Goal: Task Accomplishment & Management: Complete application form

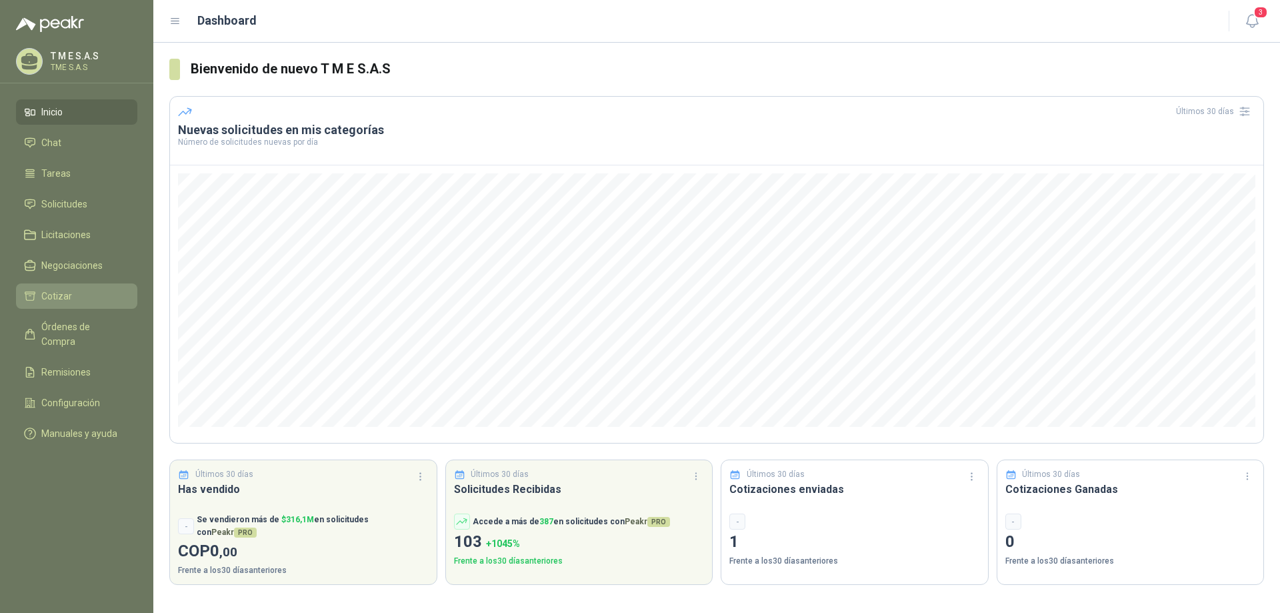
click at [45, 301] on span "Cotizar" at bounding box center [56, 296] width 31 height 15
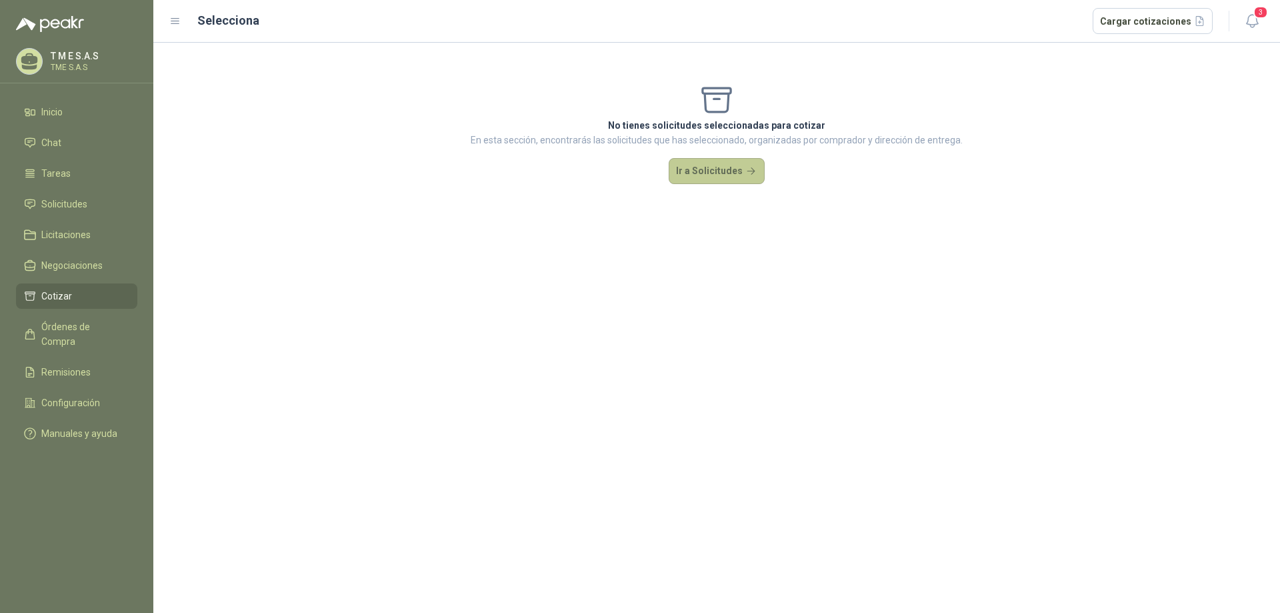
click at [737, 167] on button "Ir a Solicitudes" at bounding box center [717, 171] width 96 height 27
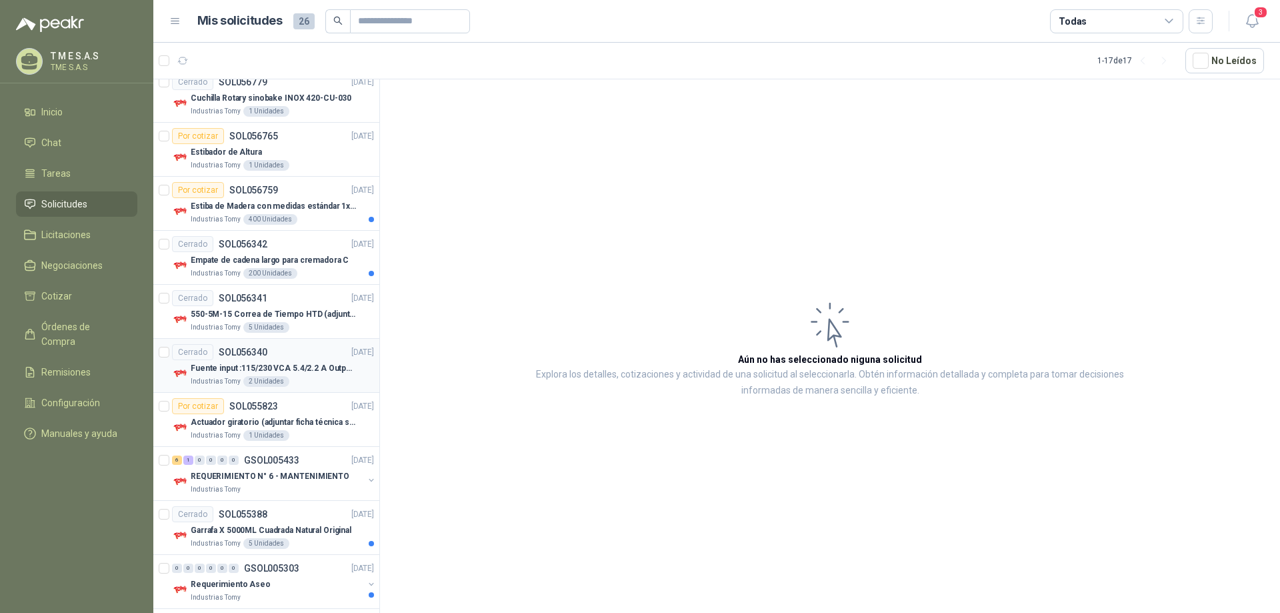
scroll to position [521, 0]
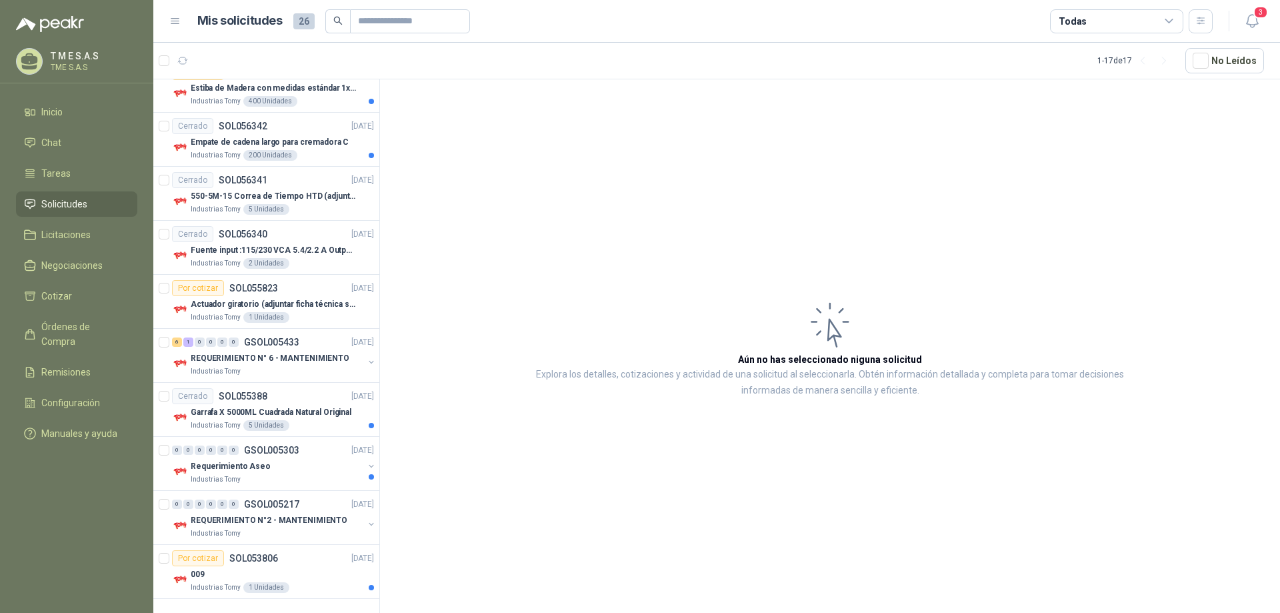
click at [299, 17] on span "26" at bounding box center [303, 21] width 21 height 16
click at [358, 18] on input "text" at bounding box center [404, 21] width 93 height 23
type input "*********"
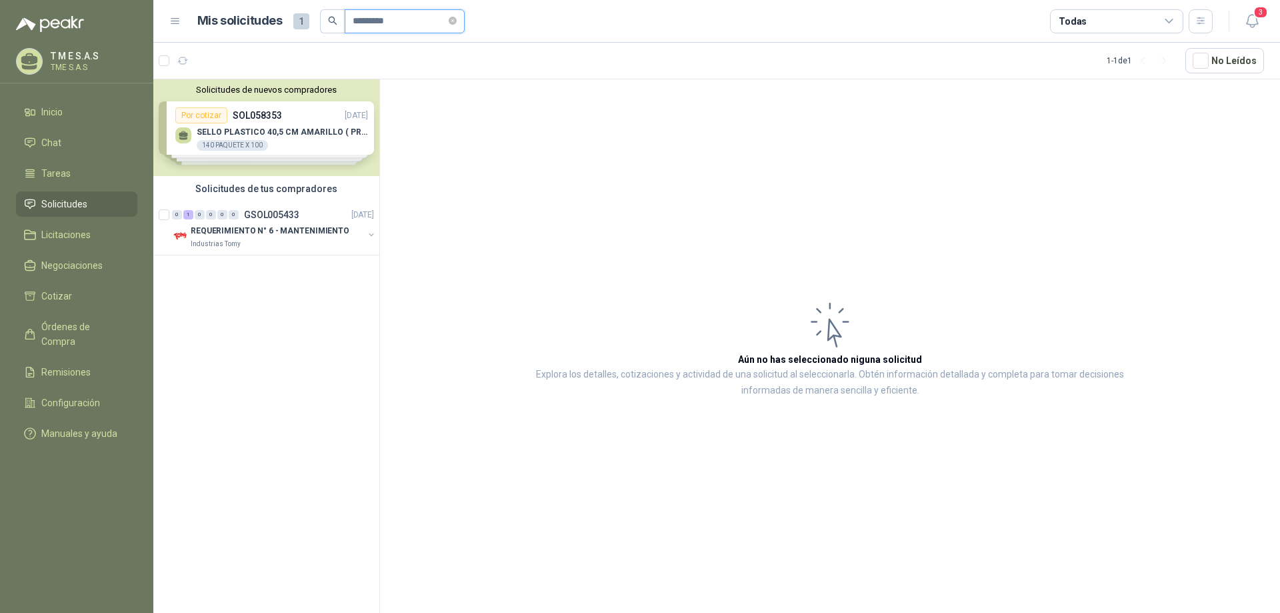
scroll to position [0, 0]
click at [317, 235] on p "REQUERIMIENTO N° 6 - MANTENIMIENTO" at bounding box center [270, 231] width 159 height 13
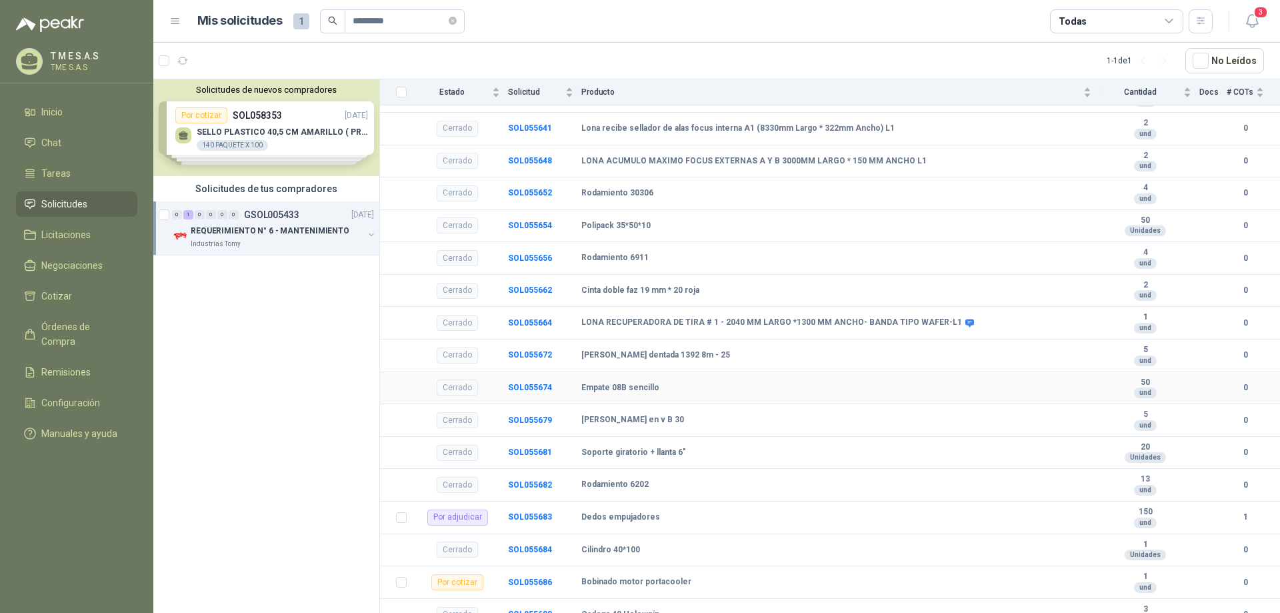
scroll to position [200, 0]
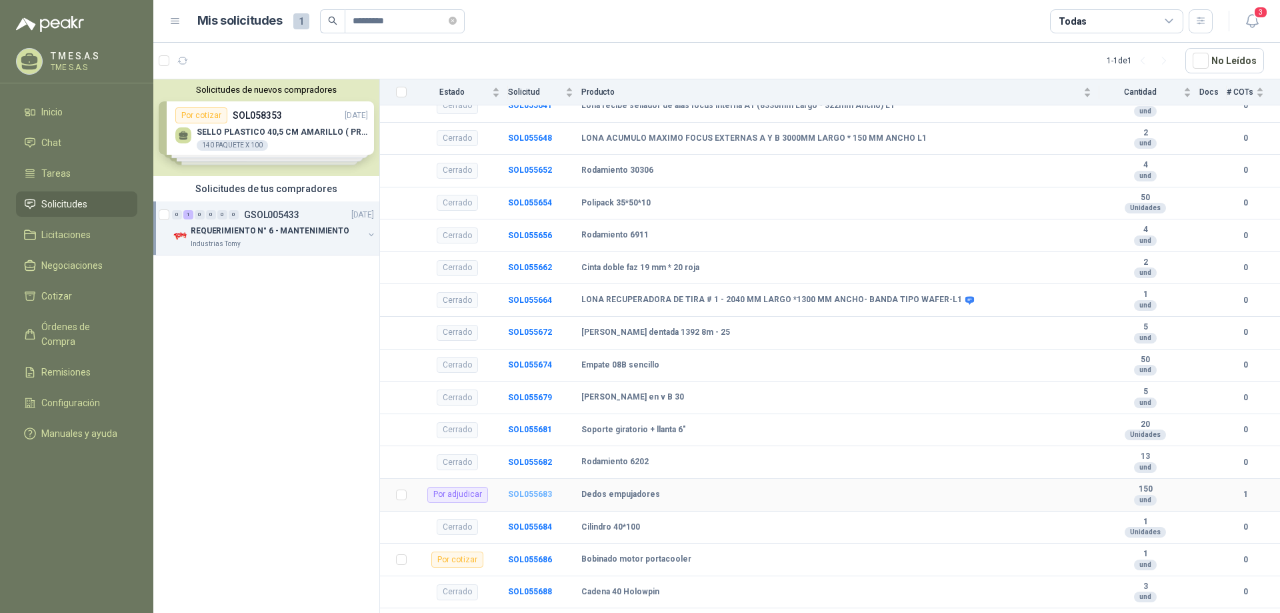
click at [535, 495] on b "SOL055683" at bounding box center [530, 493] width 44 height 9
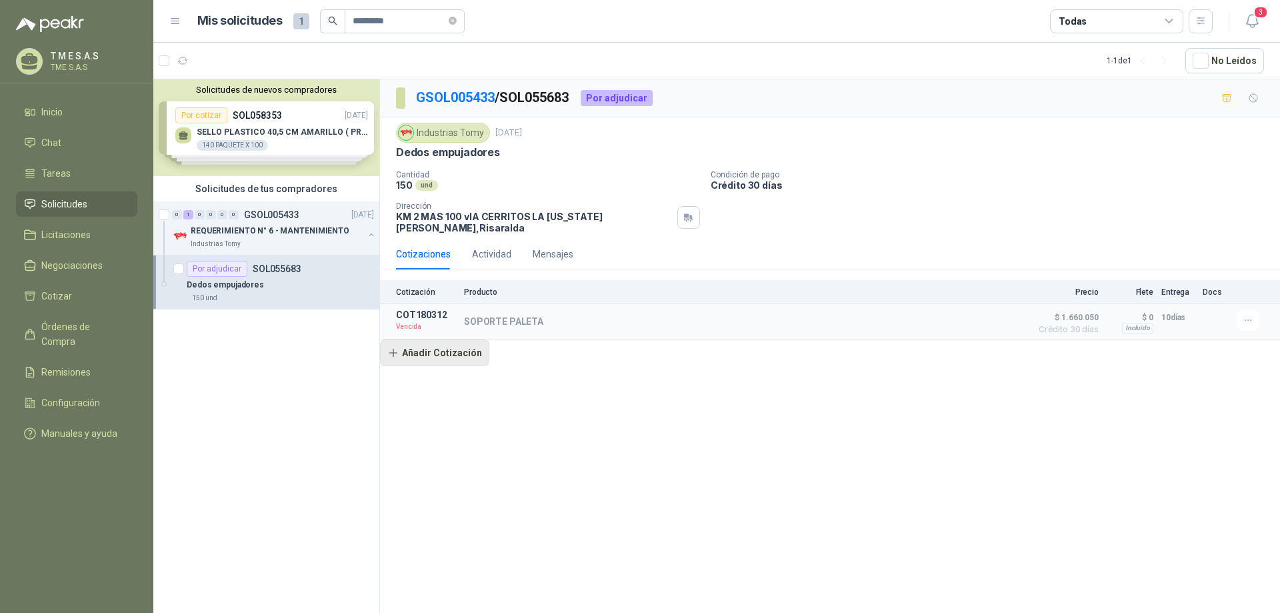
click at [449, 340] on button "Añadir Cotización" at bounding box center [434, 352] width 109 height 27
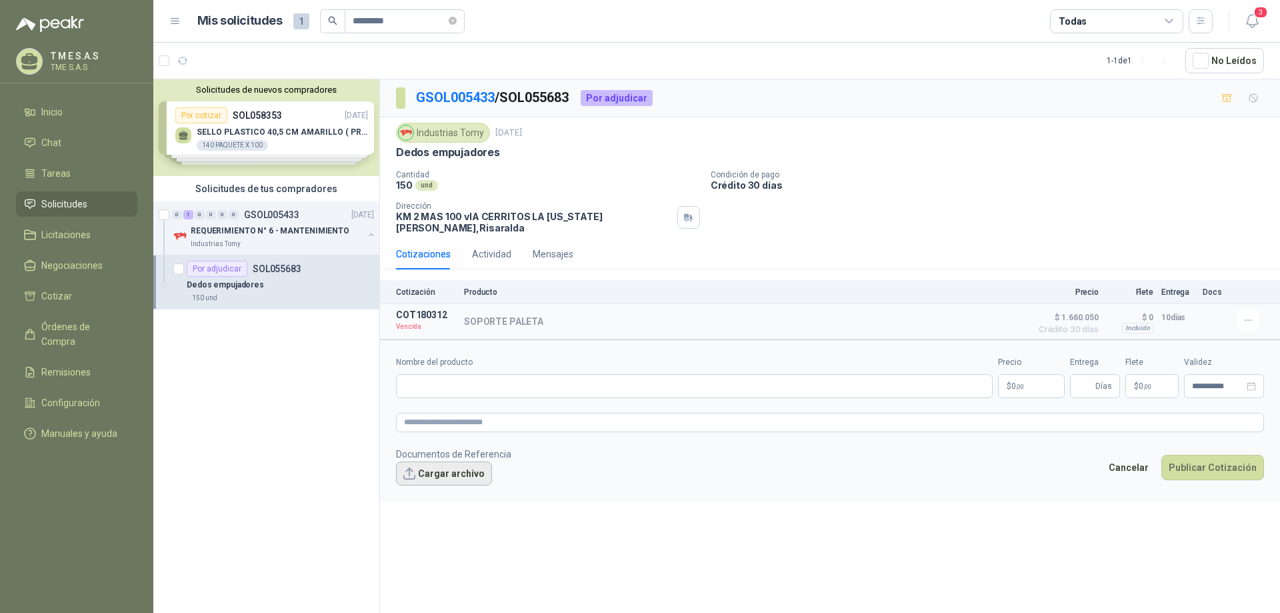
click at [447, 465] on button "Cargar archivo" at bounding box center [444, 473] width 96 height 24
click at [492, 489] on link "INDUSTRIAS TOMY-1289.PDF" at bounding box center [466, 495] width 116 height 13
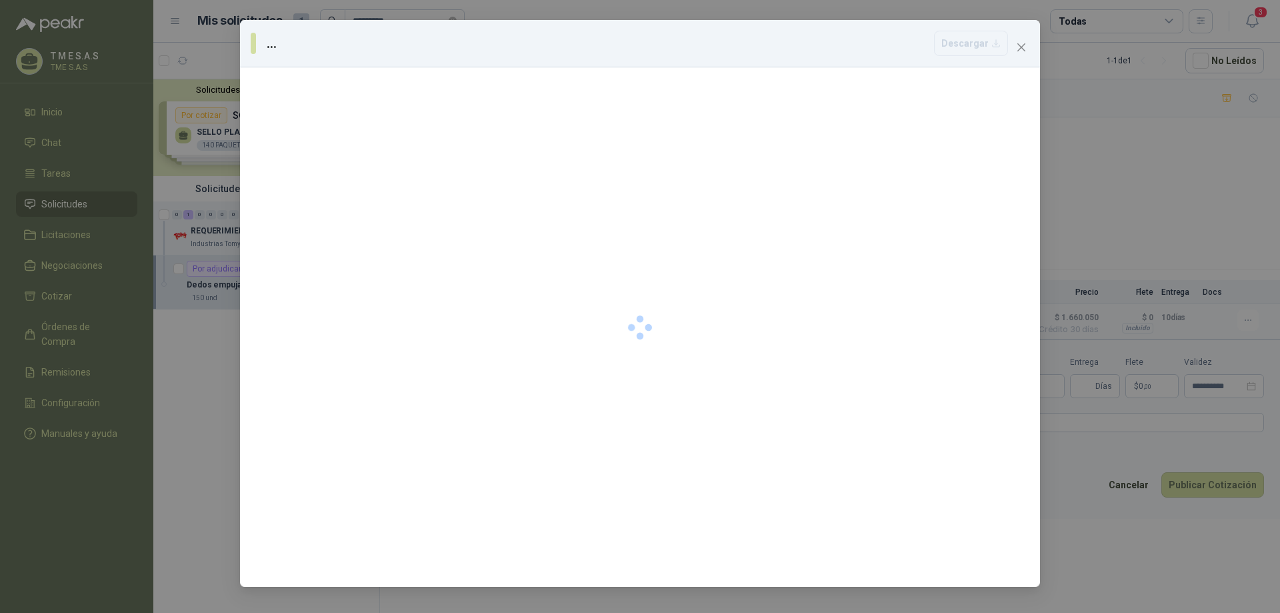
click at [492, 488] on div at bounding box center [640, 326] width 800 height 519
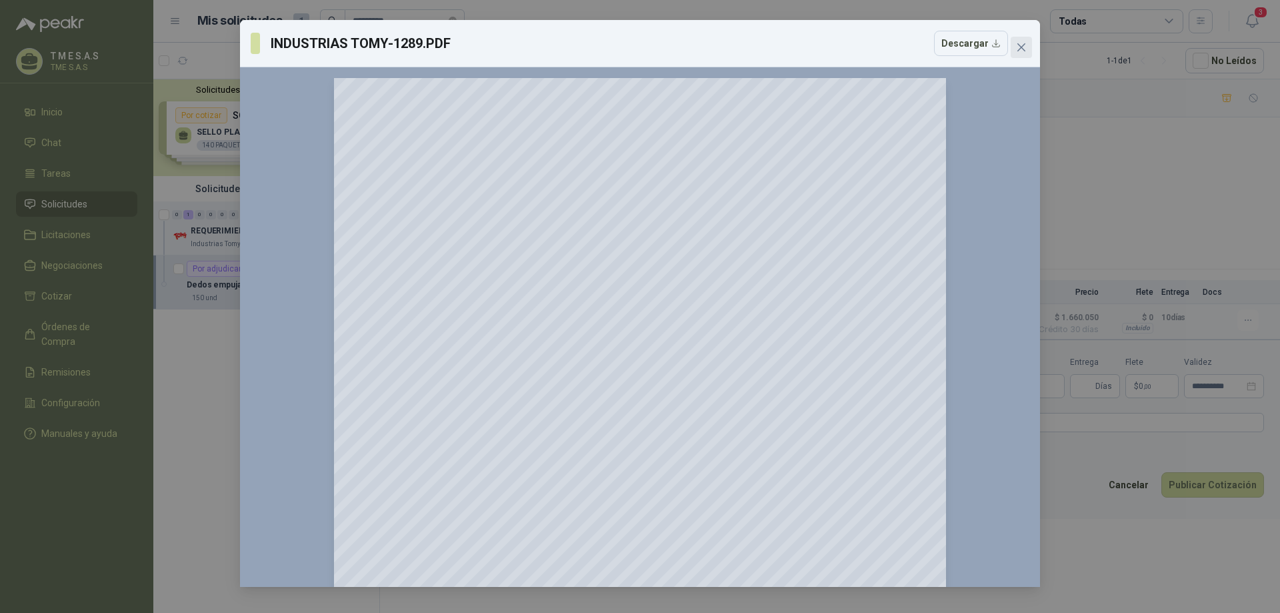
click at [1026, 44] on icon "close" at bounding box center [1022, 47] width 8 height 8
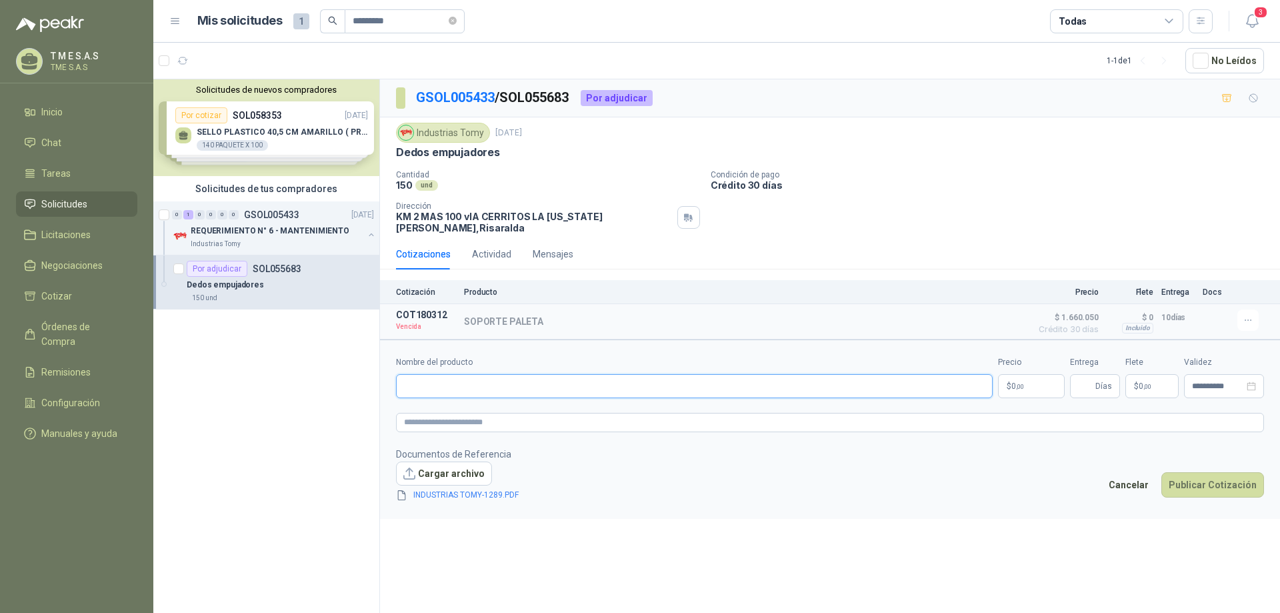
click at [472, 380] on input "Nombre del producto" at bounding box center [694, 386] width 597 height 24
type input "*"
type input "**********"
click at [1245, 477] on button "Publicar Cotización" at bounding box center [1213, 484] width 103 height 25
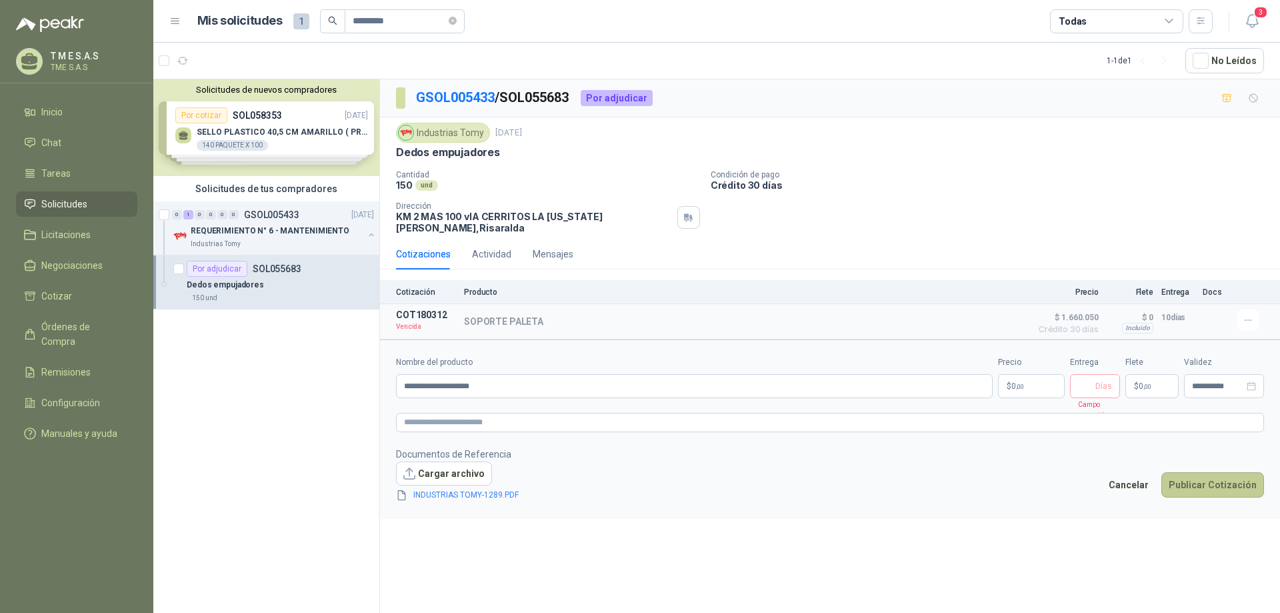
click at [1202, 477] on button "Publicar Cotización" at bounding box center [1213, 484] width 103 height 25
type input "*"
click at [1123, 415] on textarea at bounding box center [830, 422] width 868 height 19
click at [1201, 476] on button "Publicar Cotización" at bounding box center [1213, 484] width 103 height 25
click at [1036, 378] on p "$ 0 ,00" at bounding box center [1031, 386] width 67 height 24
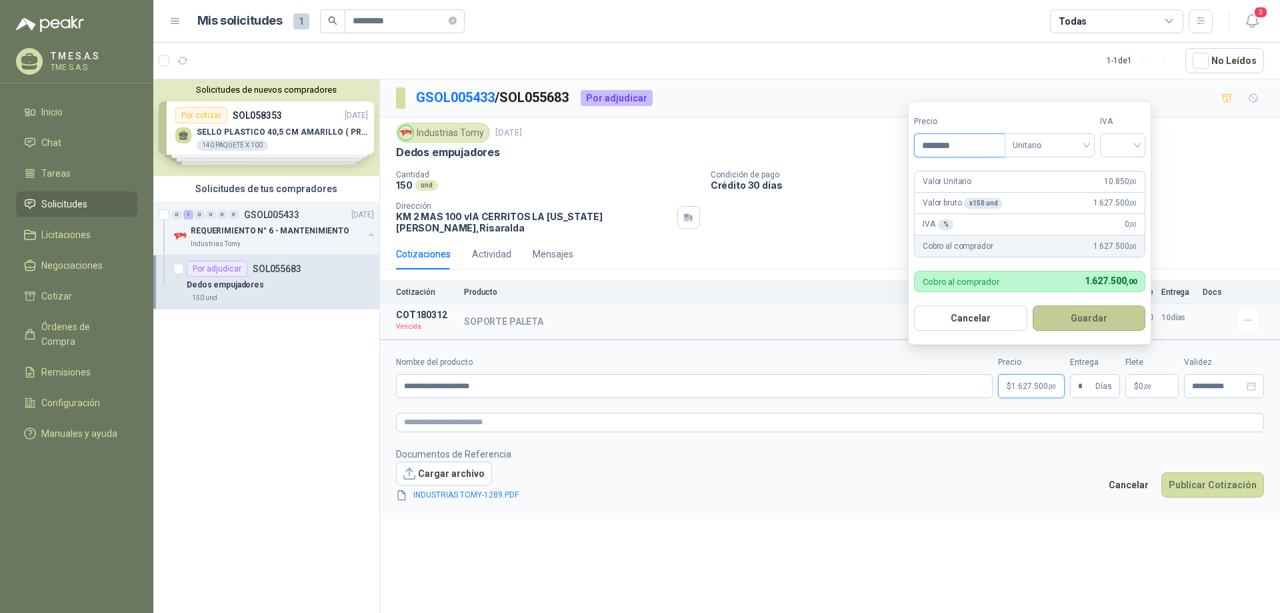
type input "********"
click at [1098, 319] on button "Guardar" at bounding box center [1089, 317] width 113 height 25
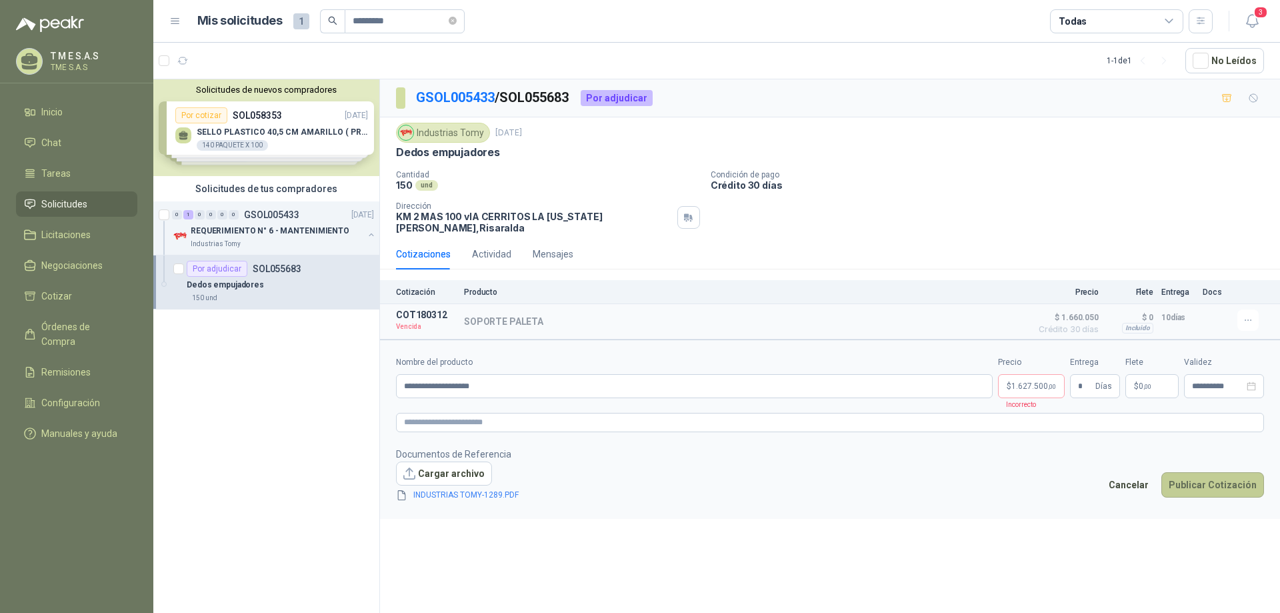
click at [1238, 472] on button "Publicar Cotización" at bounding box center [1213, 484] width 103 height 25
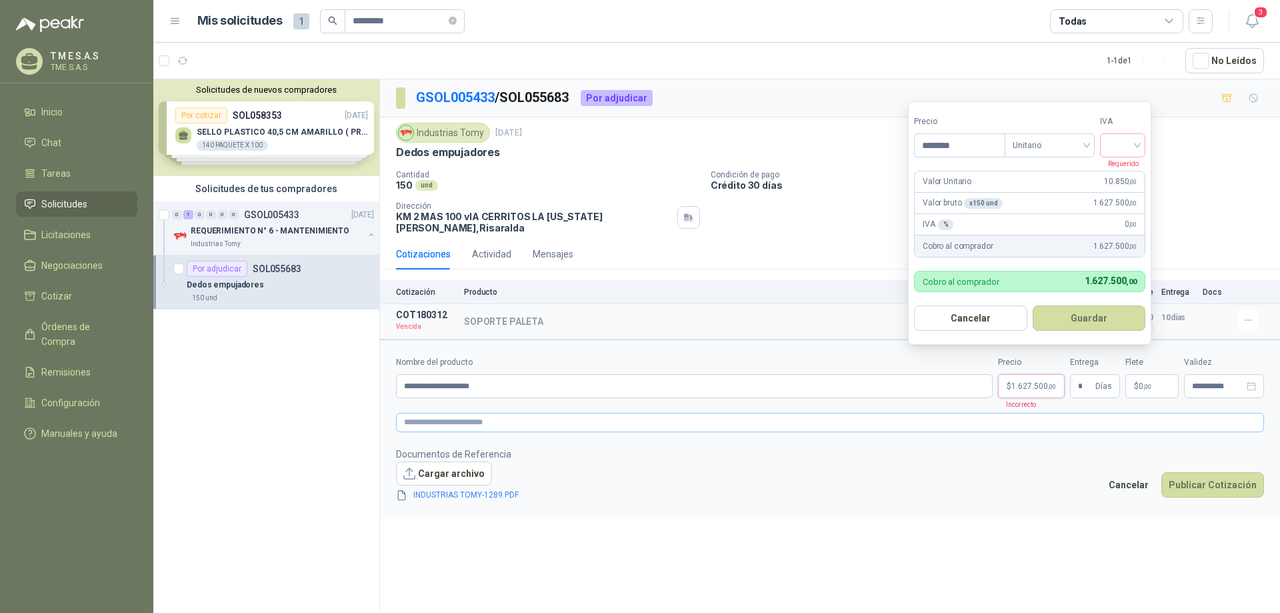
drag, startPoint x: 1037, startPoint y: 377, endPoint x: 990, endPoint y: 417, distance: 61.5
click at [882, 453] on footer "Documentos de Referencia Cargar archivo INDUSTRIAS TOMY-1289.PDF Cancelar Publi…" at bounding box center [830, 475] width 868 height 56
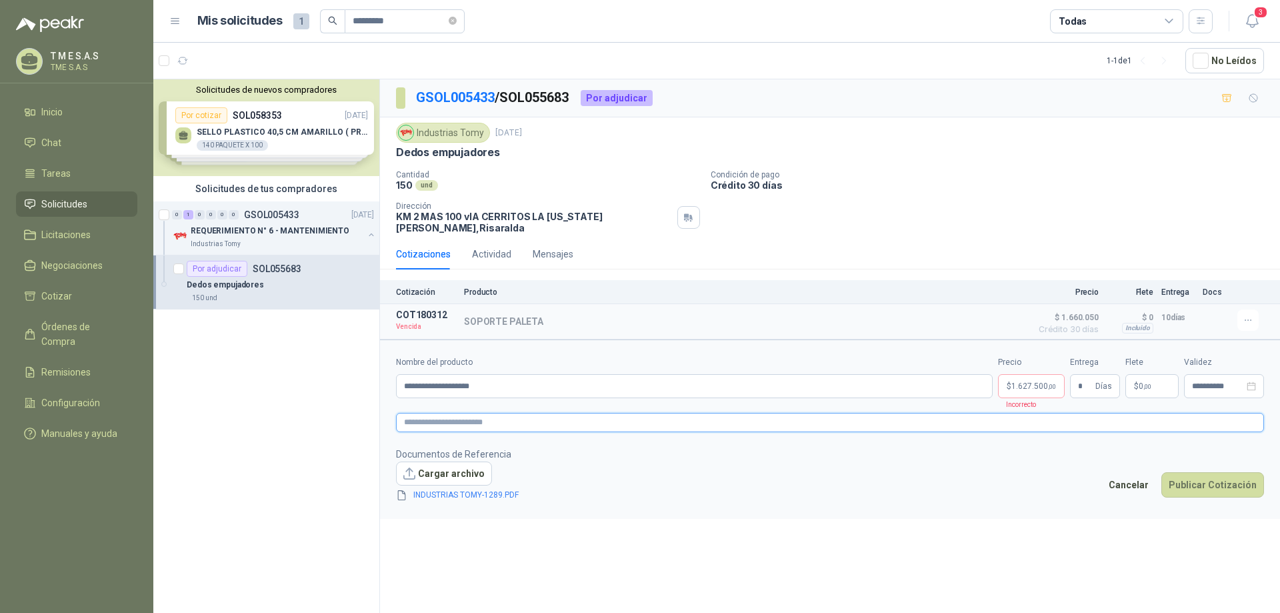
drag, startPoint x: 1025, startPoint y: 376, endPoint x: 886, endPoint y: 405, distance: 142.4
click at [886, 413] on textarea at bounding box center [830, 422] width 868 height 19
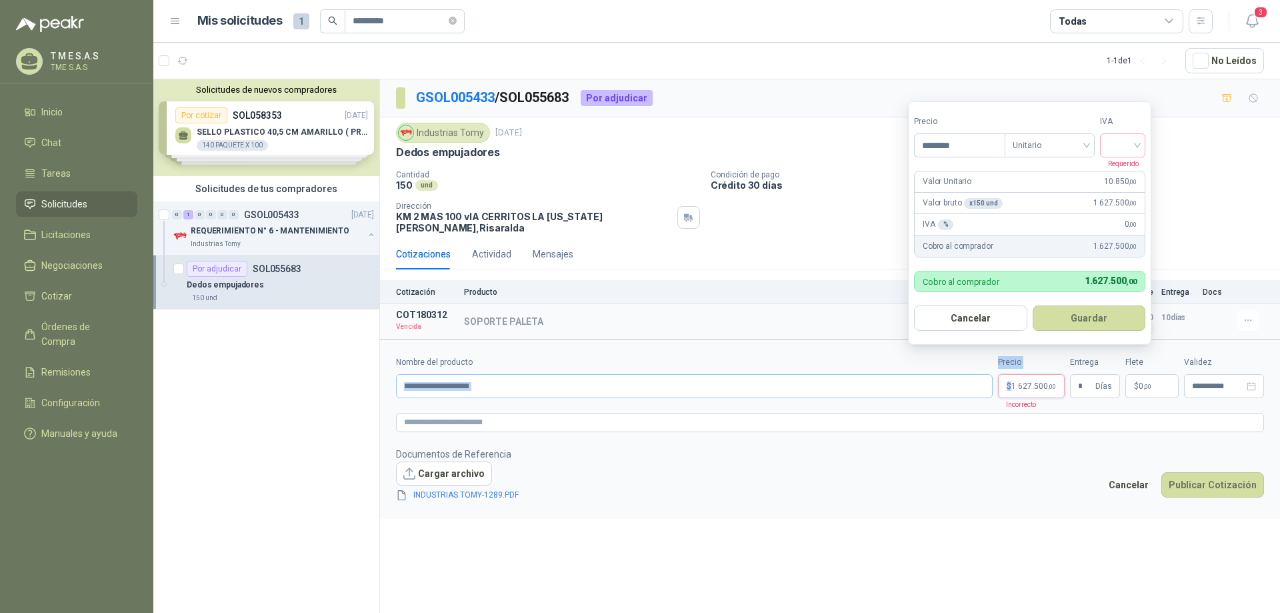
drag, startPoint x: 1056, startPoint y: 373, endPoint x: 974, endPoint y: 379, distance: 82.3
click at [974, 379] on div "**********" at bounding box center [830, 377] width 868 height 42
click at [1143, 145] on div at bounding box center [1122, 145] width 45 height 24
click at [1124, 170] on div "19%" at bounding box center [1126, 172] width 25 height 15
click at [1080, 309] on button "Guardar" at bounding box center [1091, 317] width 115 height 25
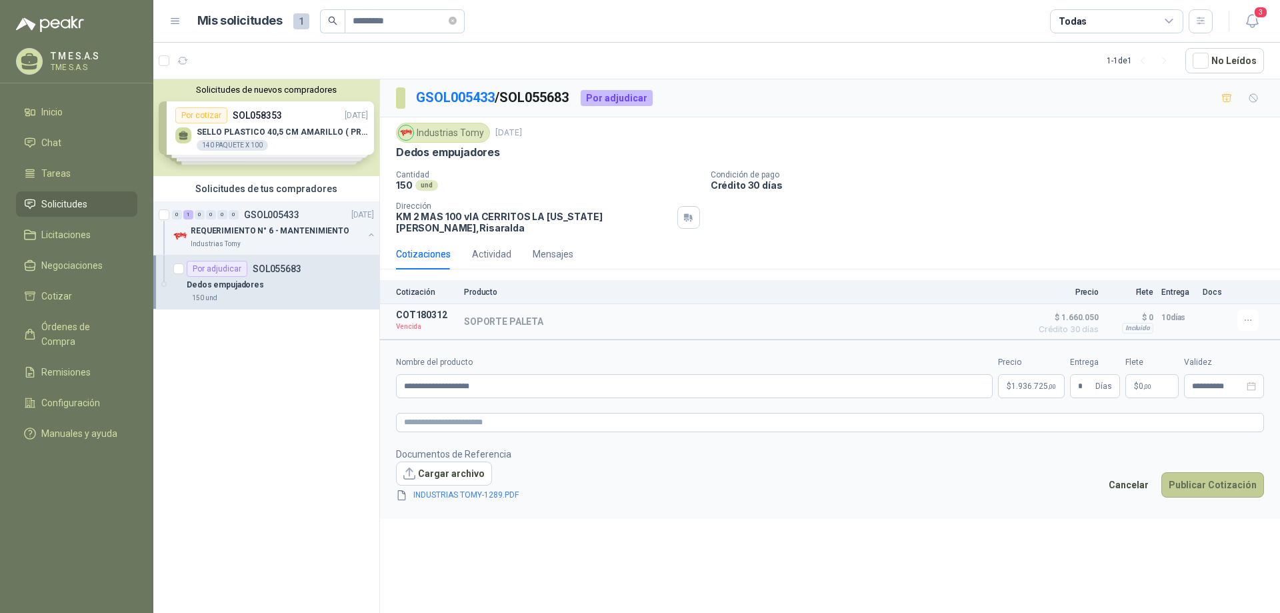
click at [1221, 477] on button "Publicar Cotización" at bounding box center [1213, 484] width 103 height 25
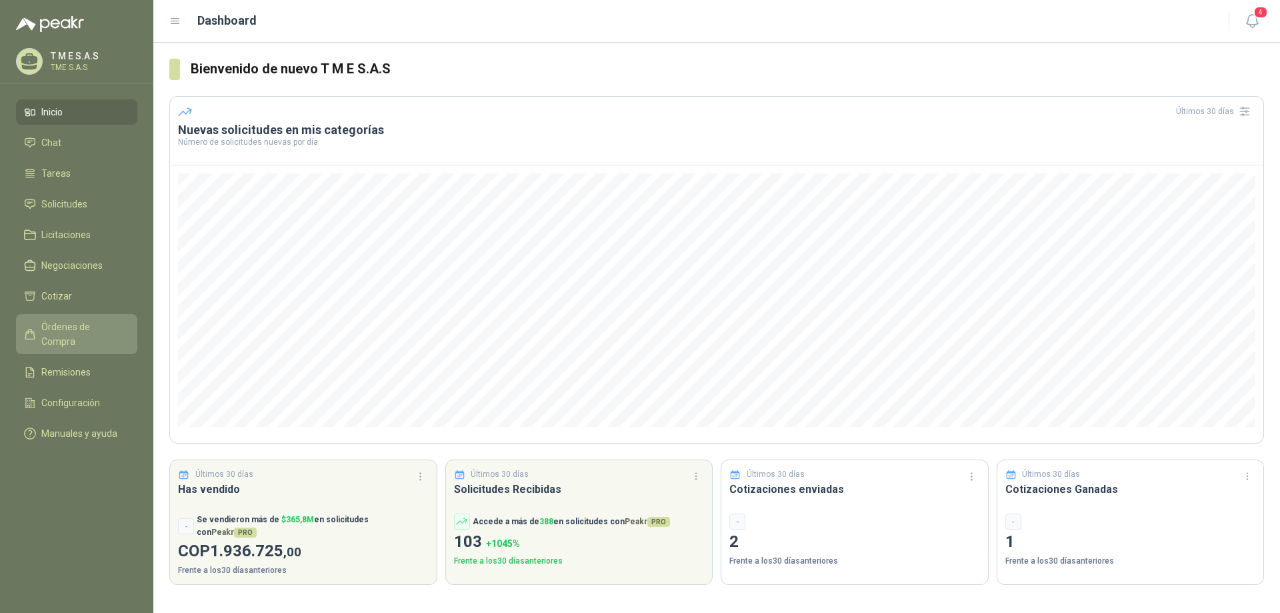
click at [77, 326] on span "Órdenes de Compra" at bounding box center [82, 333] width 83 height 29
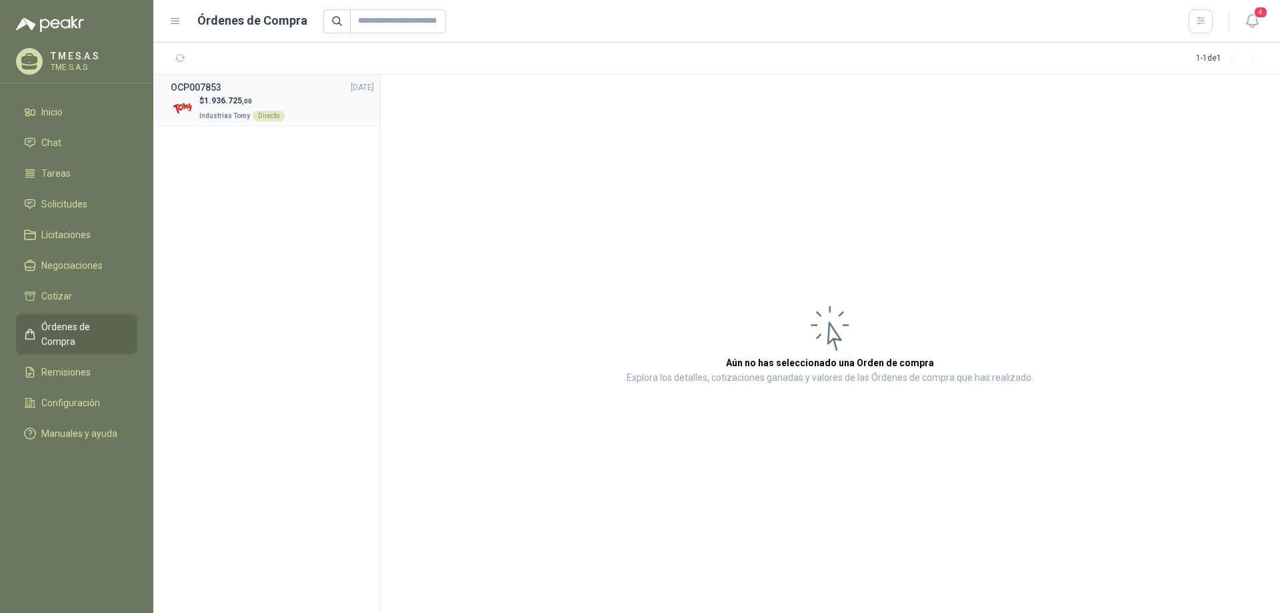
click at [231, 103] on span "1.936.725 ,00" at bounding box center [228, 100] width 48 height 9
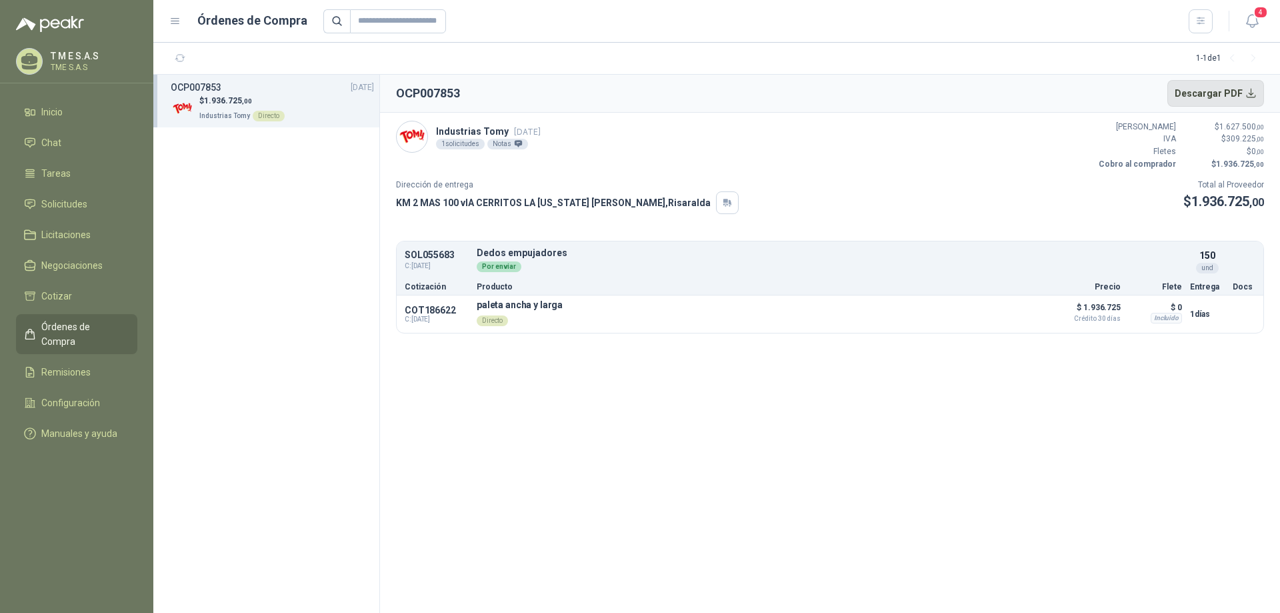
click at [1252, 95] on button "Descargar PDF" at bounding box center [1216, 93] width 97 height 27
